Goal: Information Seeking & Learning: Check status

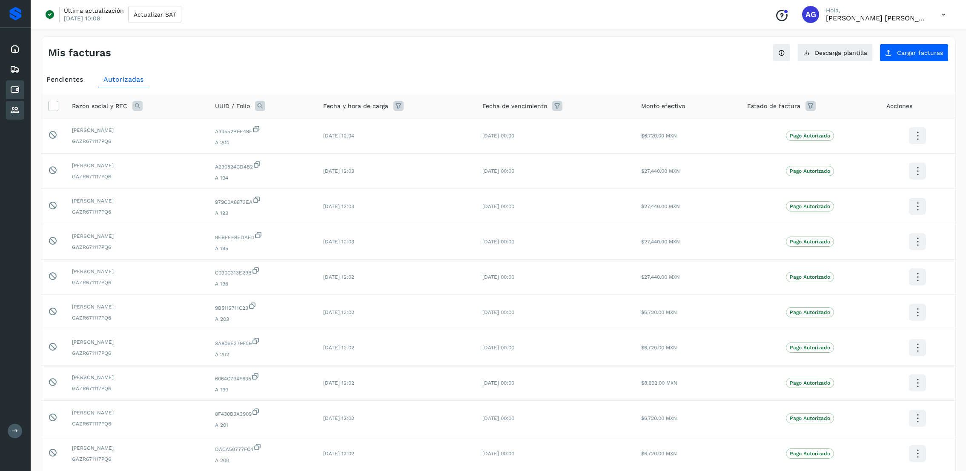
scroll to position [64, 0]
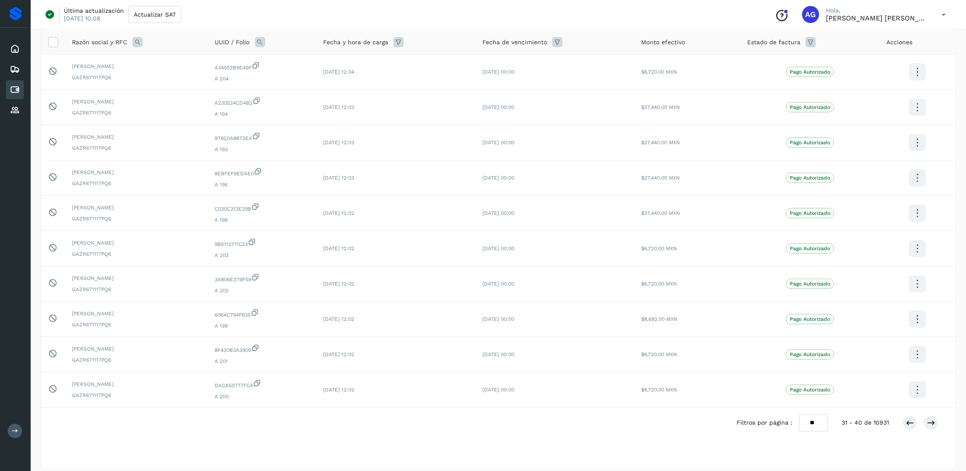
click at [23, 84] on div "Cuentas por pagar" at bounding box center [15, 89] width 18 height 19
click at [12, 91] on icon at bounding box center [15, 90] width 10 height 10
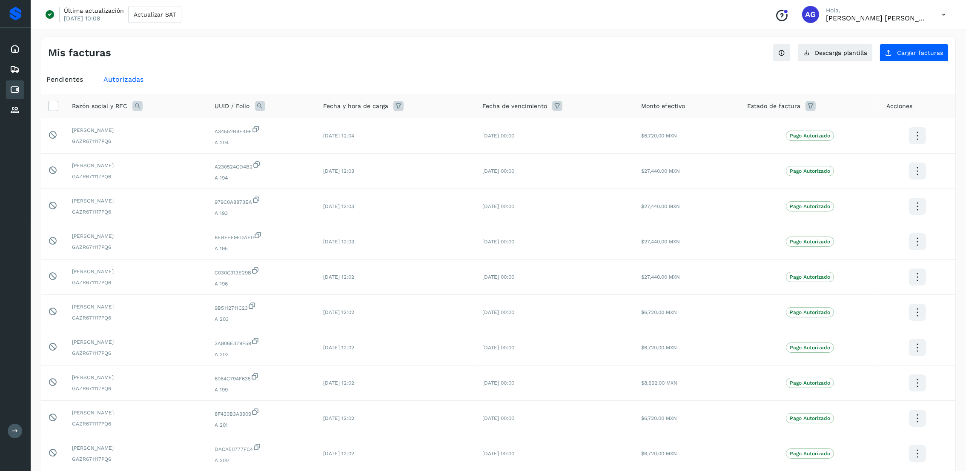
click at [142, 105] on div "Razón social y RFC" at bounding box center [136, 106] width 129 height 10
drag, startPoint x: 137, startPoint y: 107, endPoint x: 283, endPoint y: 150, distance: 151.9
click at [138, 107] on icon at bounding box center [137, 106] width 10 height 10
click at [183, 144] on input "text" at bounding box center [193, 142] width 105 height 14
type input "********"
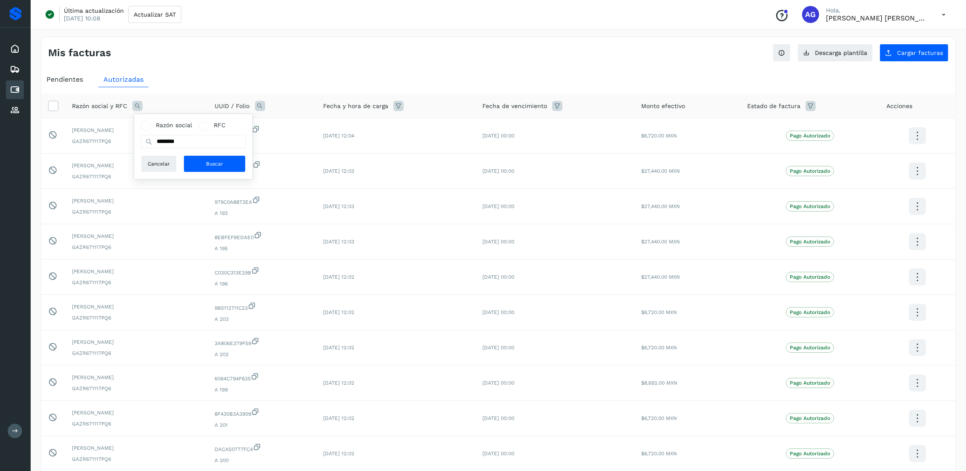
click at [232, 127] on div "Razón social RFC" at bounding box center [193, 125] width 105 height 9
click at [227, 167] on button "Buscar" at bounding box center [215, 163] width 62 height 17
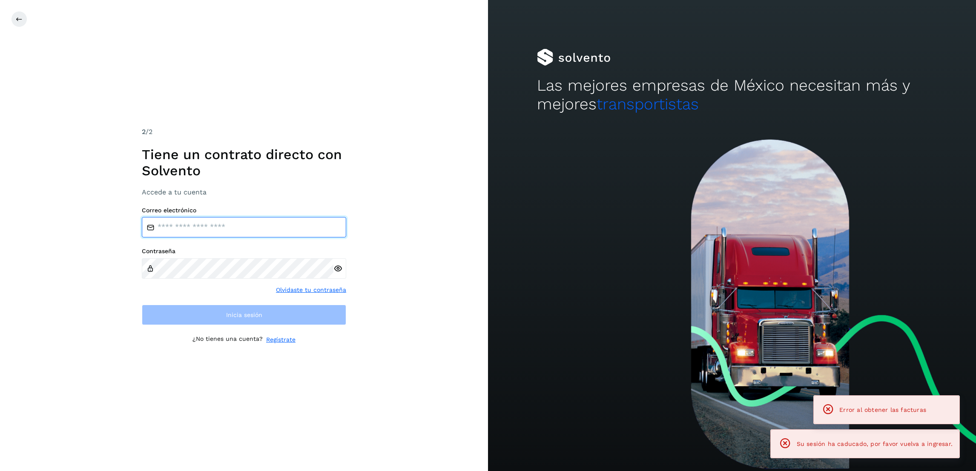
type input "**********"
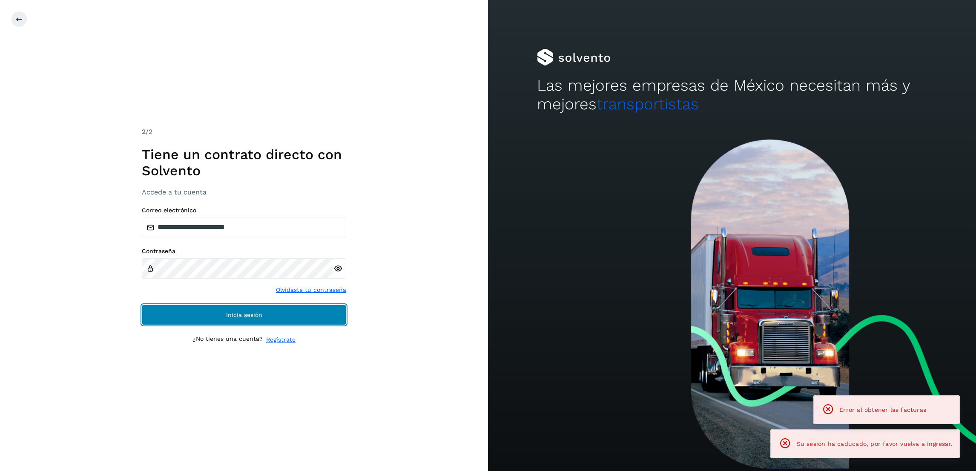
click at [287, 319] on button "Inicia sesión" at bounding box center [244, 315] width 204 height 20
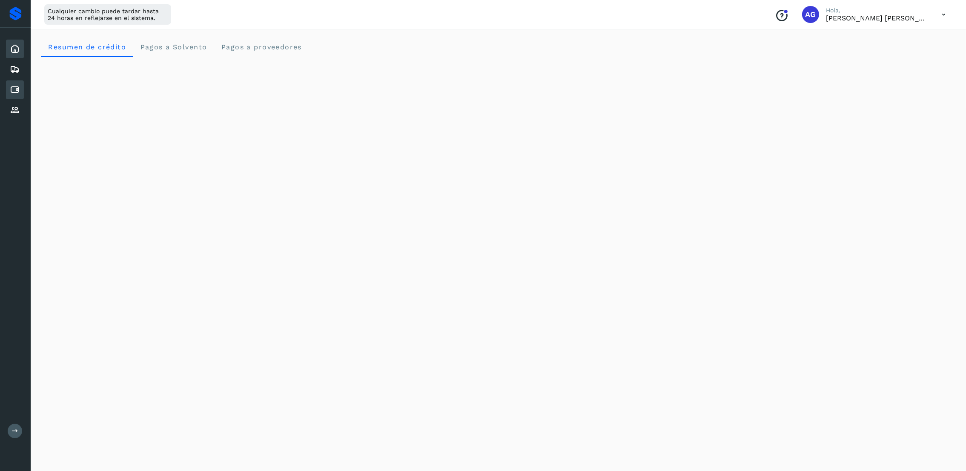
click at [22, 80] on div "Cuentas por pagar" at bounding box center [15, 89] width 18 height 19
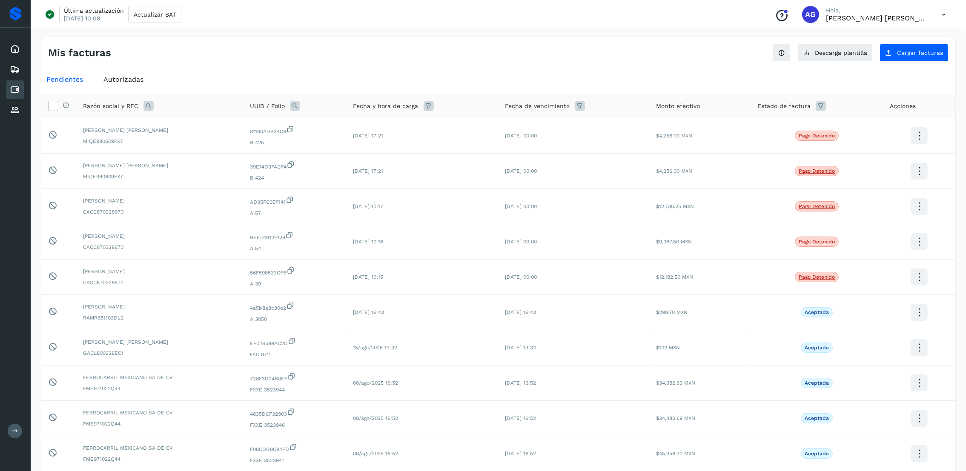
click at [130, 82] on span "Autorizadas" at bounding box center [123, 79] width 40 height 8
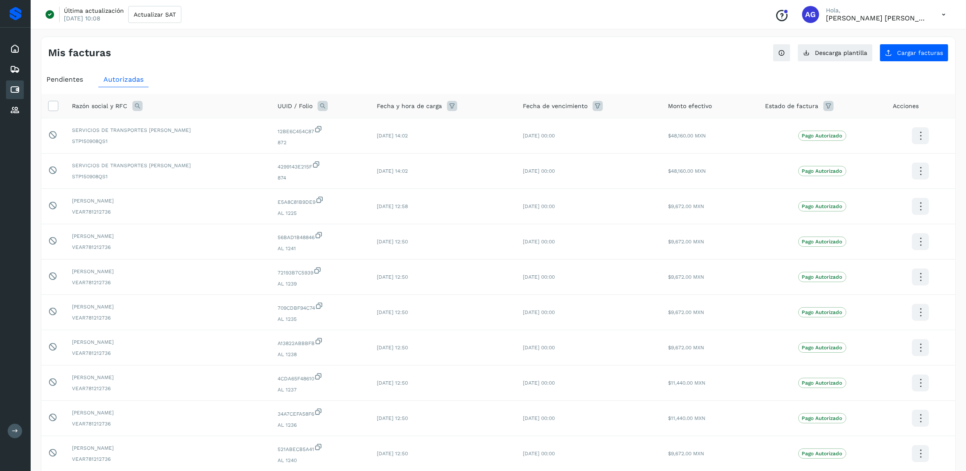
click at [134, 104] on icon at bounding box center [137, 106] width 10 height 10
click at [202, 145] on input "text" at bounding box center [193, 142] width 105 height 14
type input "*********"
click at [218, 164] on span "Buscar" at bounding box center [214, 164] width 17 height 8
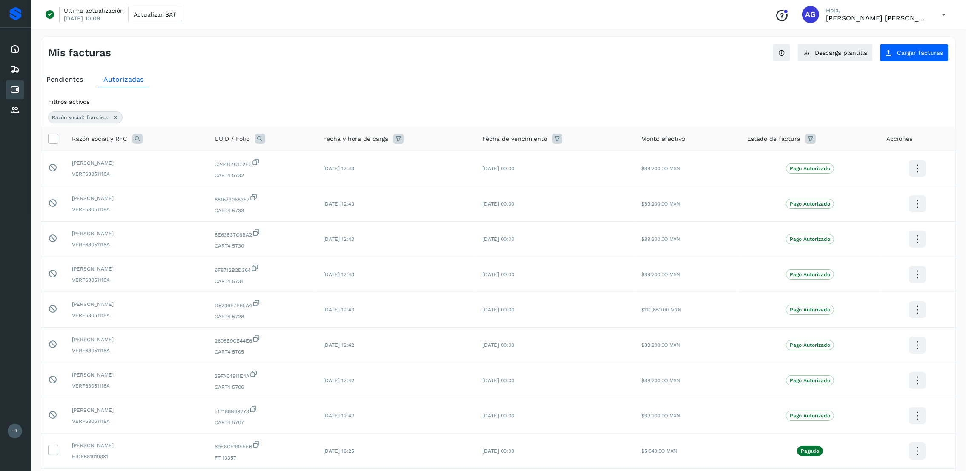
click at [119, 118] on icon at bounding box center [115, 117] width 7 height 7
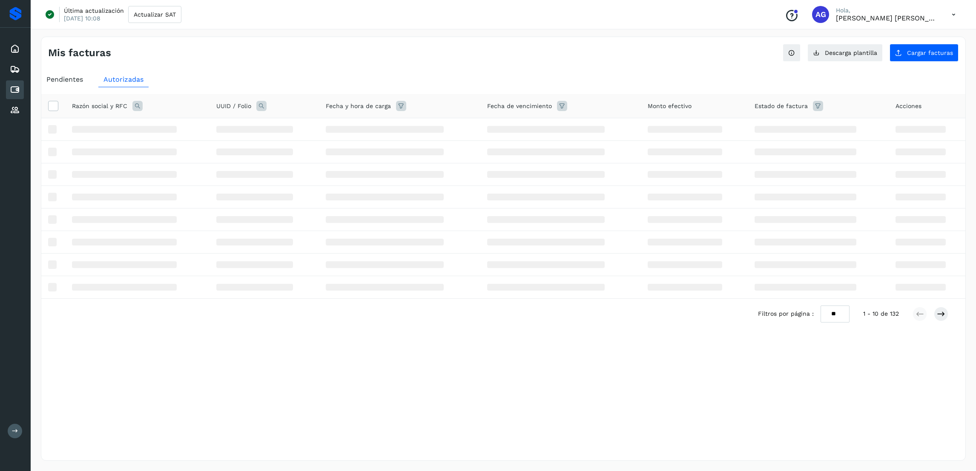
click at [135, 108] on icon at bounding box center [137, 106] width 10 height 10
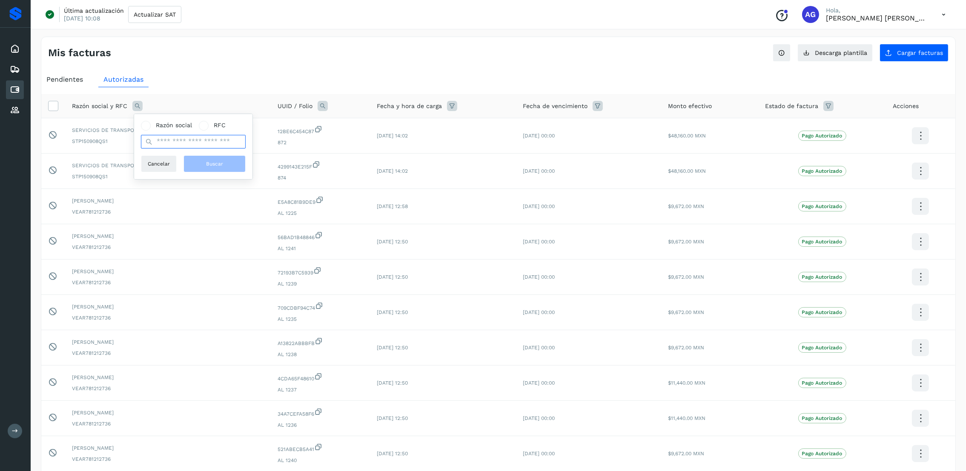
click at [184, 138] on input "text" at bounding box center [193, 142] width 105 height 14
type input "**********"
click at [193, 170] on button "Buscar" at bounding box center [215, 163] width 62 height 17
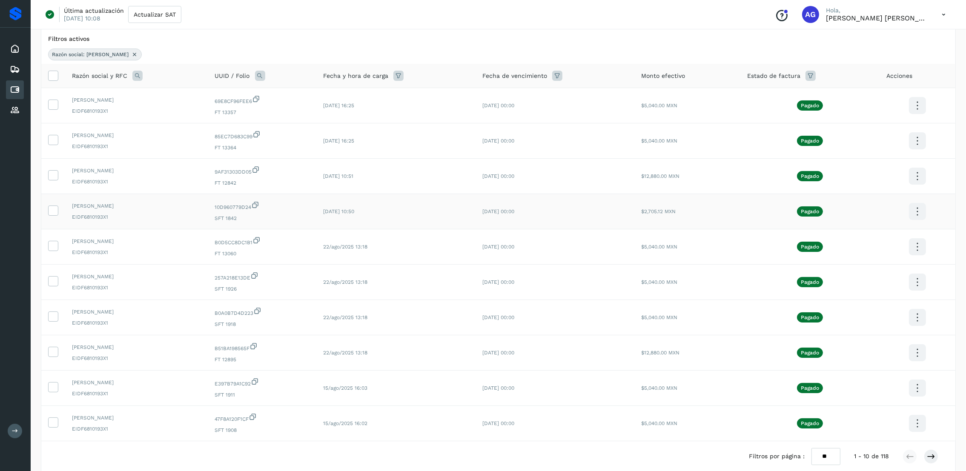
scroll to position [64, 0]
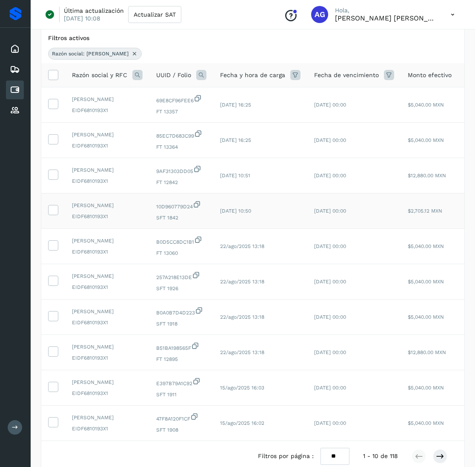
click at [181, 210] on span "10D960779D24" at bounding box center [181, 205] width 50 height 10
